Goal: Check status

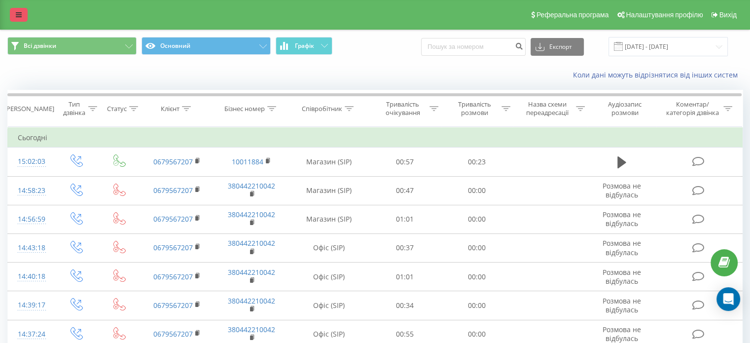
click at [17, 10] on link at bounding box center [19, 15] width 18 height 14
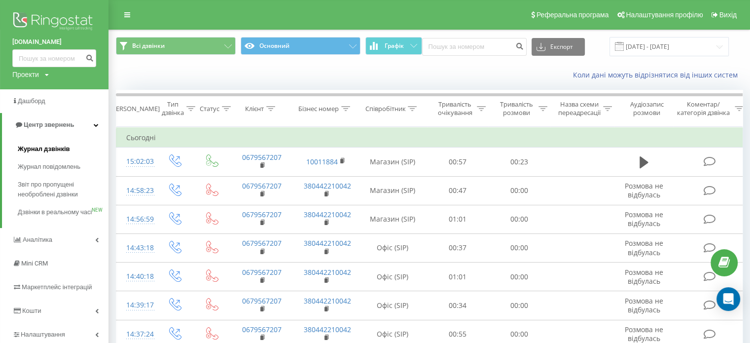
click at [41, 151] on span "Журнал дзвінків" at bounding box center [44, 149] width 52 height 10
click at [40, 149] on span "Журнал дзвінків" at bounding box center [44, 149] width 52 height 10
